Goal: Transaction & Acquisition: Purchase product/service

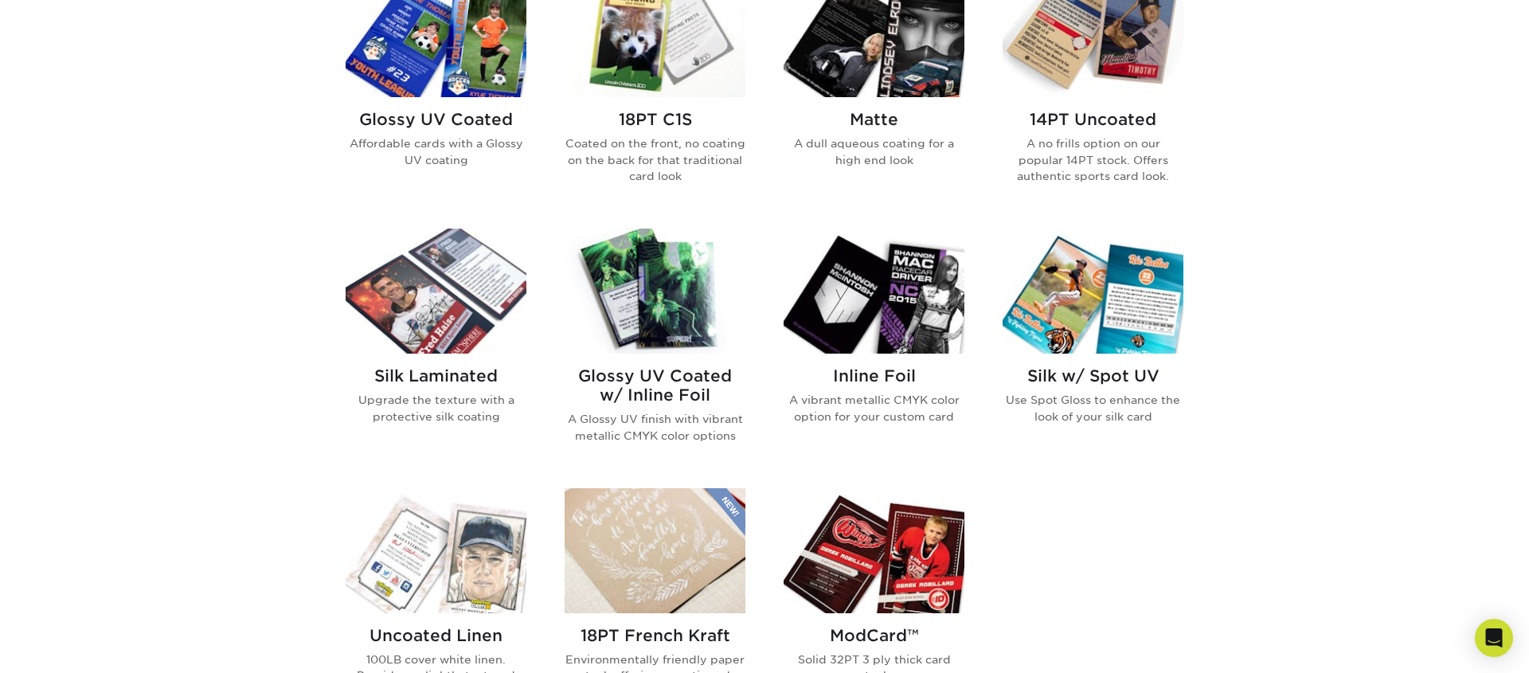
scroll to position [815, 0]
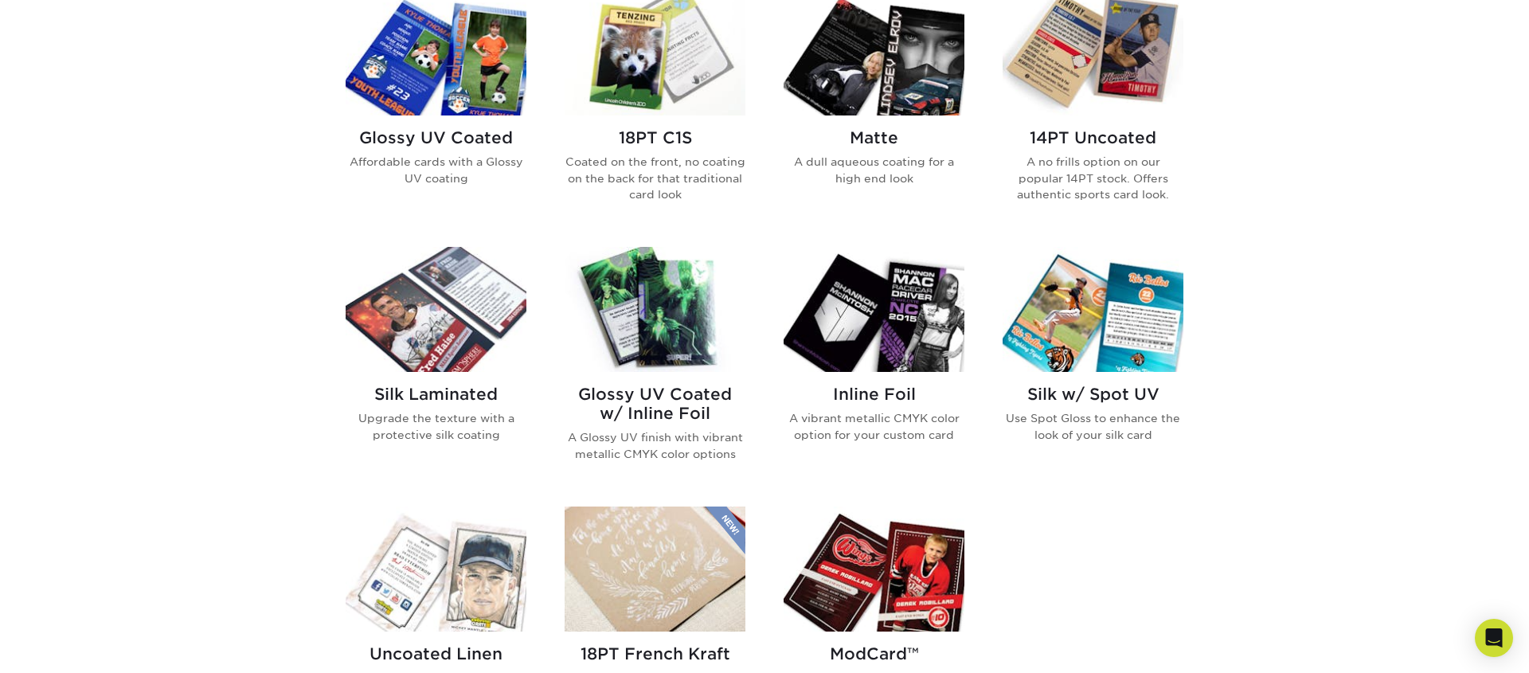
click at [914, 320] on img at bounding box center [874, 309] width 181 height 125
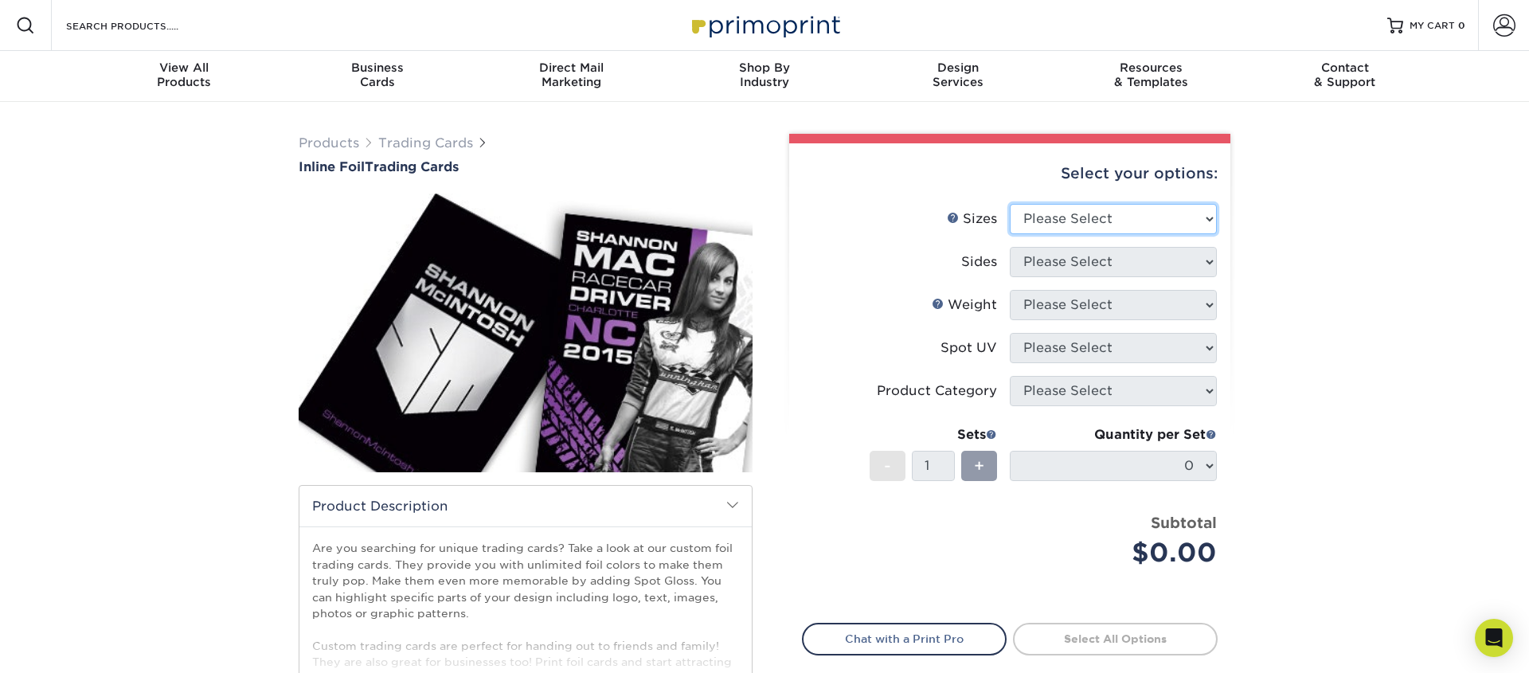
select select "2.50x3.50"
click option "2.5" x 3.5"" at bounding box center [0, 0] width 0 height 0
select select "34527644-b4fd-4ffb-9092-1318eefcd9d9"
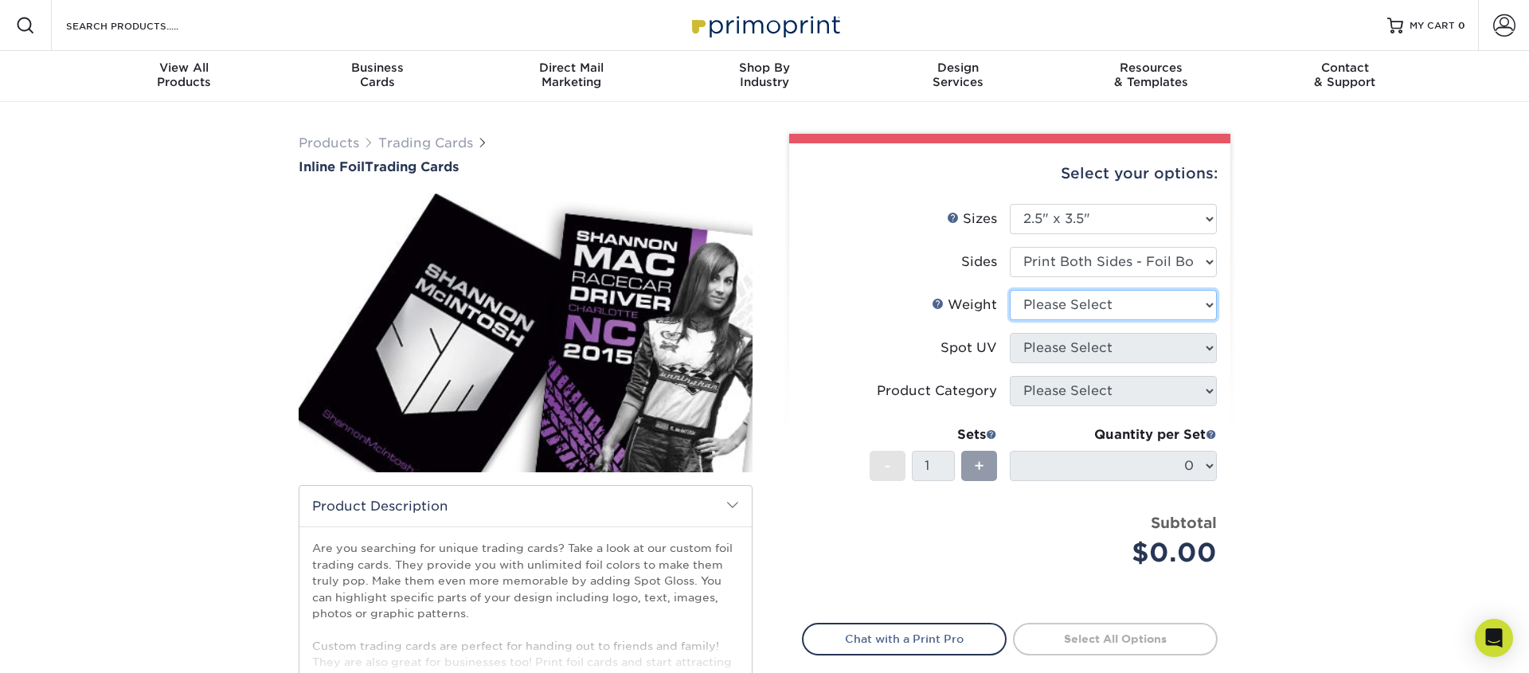
select select "16PT"
select select "0"
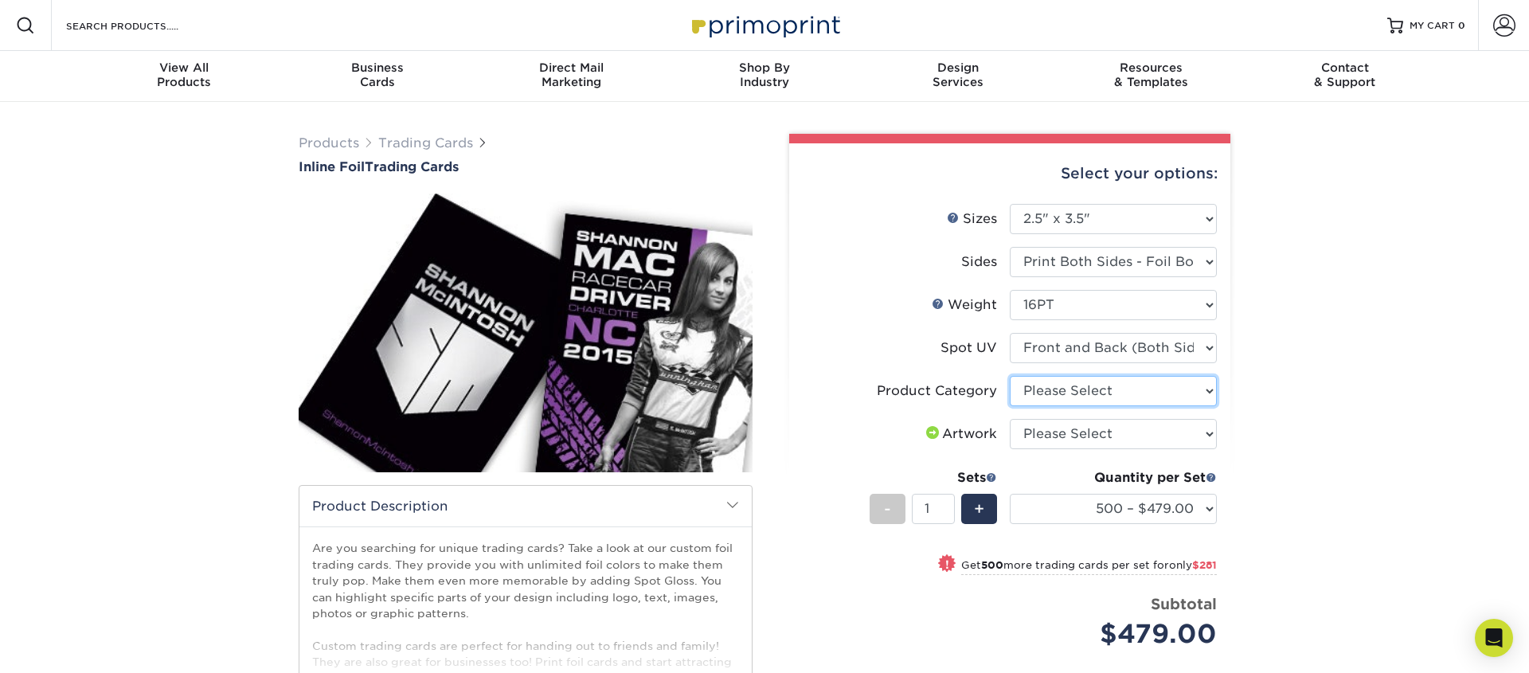
select select "c2f9bce9-36c2-409d-b101-c29d9d031e18"
click option "Trading Cards" at bounding box center [0, 0] width 0 height 0
